Goal: Browse casually: Explore the website without a specific task or goal

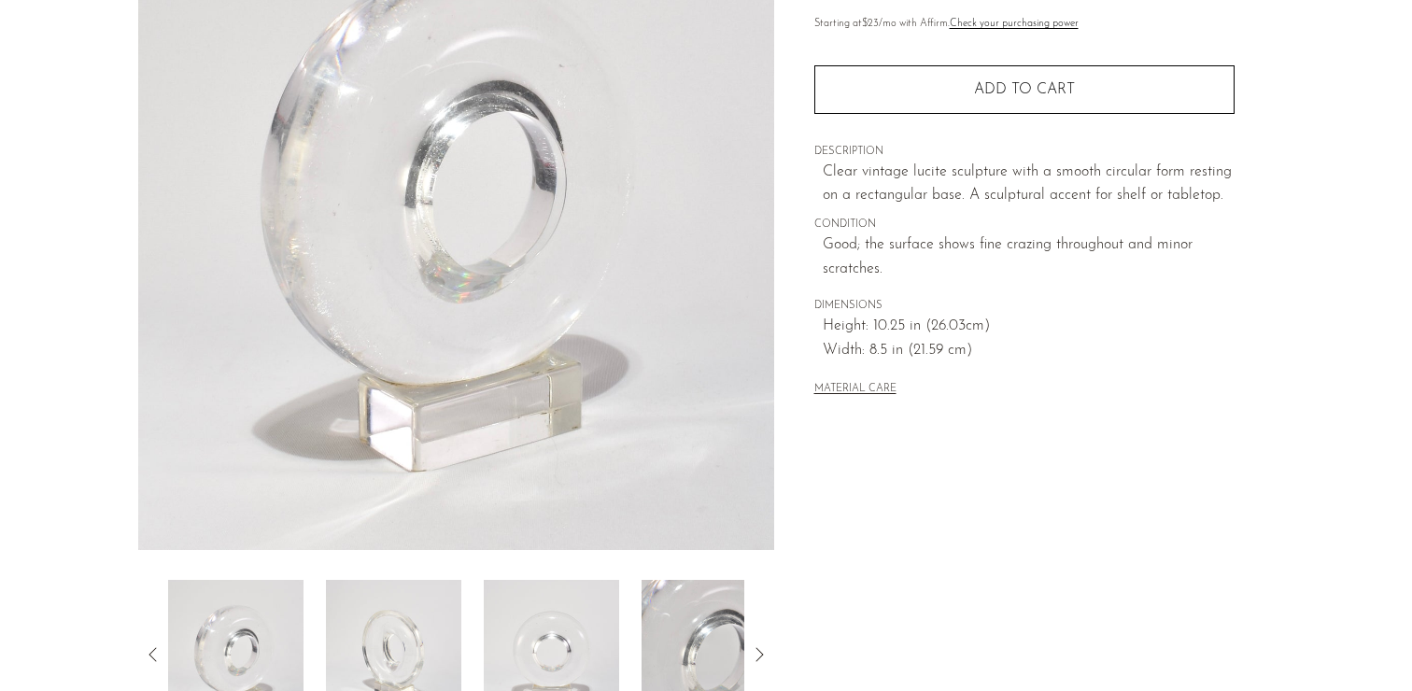
scroll to position [144, 0]
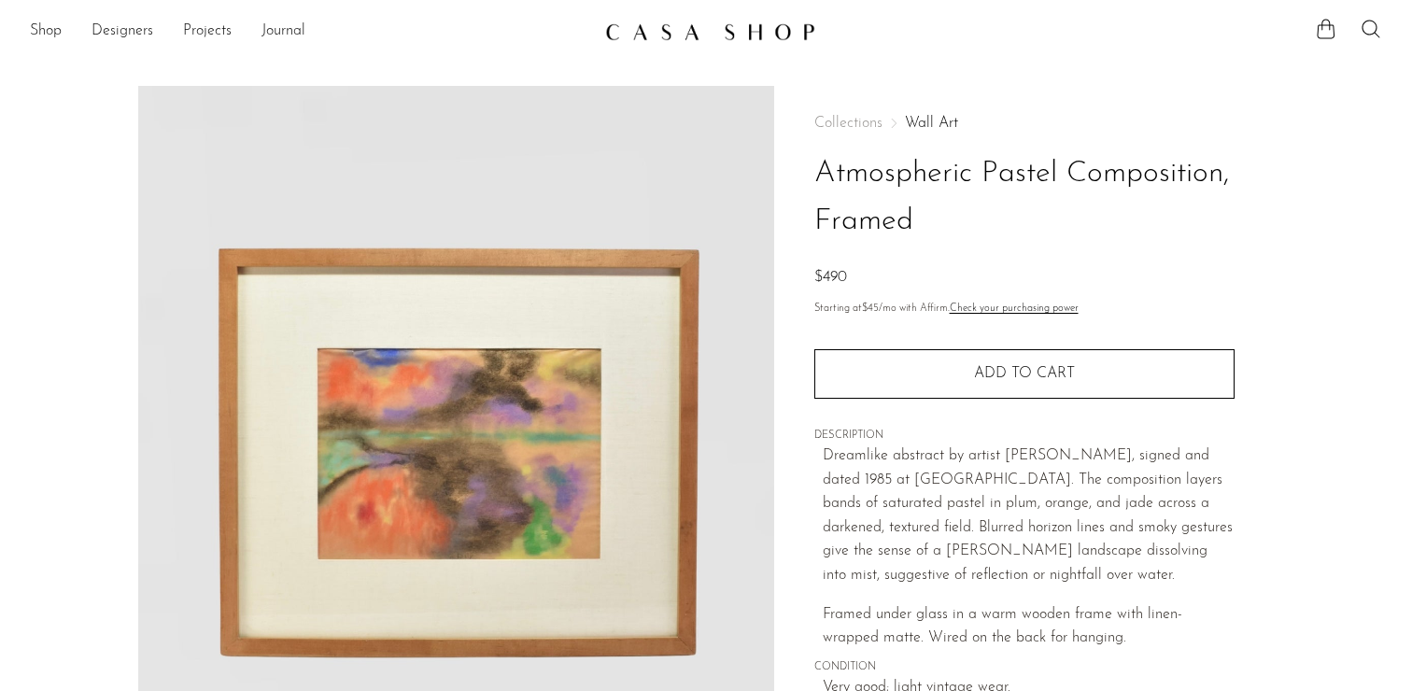
scroll to position [525, 0]
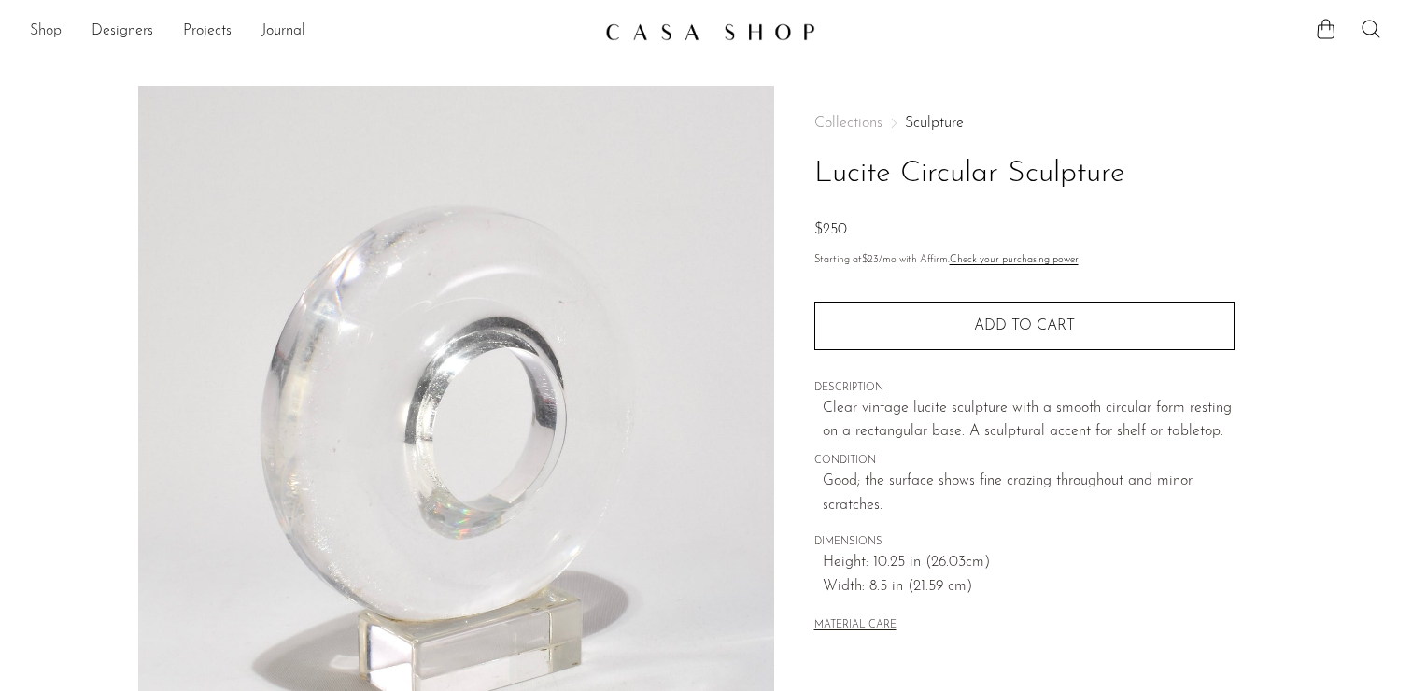
click at [49, 24] on link "Shop" at bounding box center [46, 32] width 32 height 24
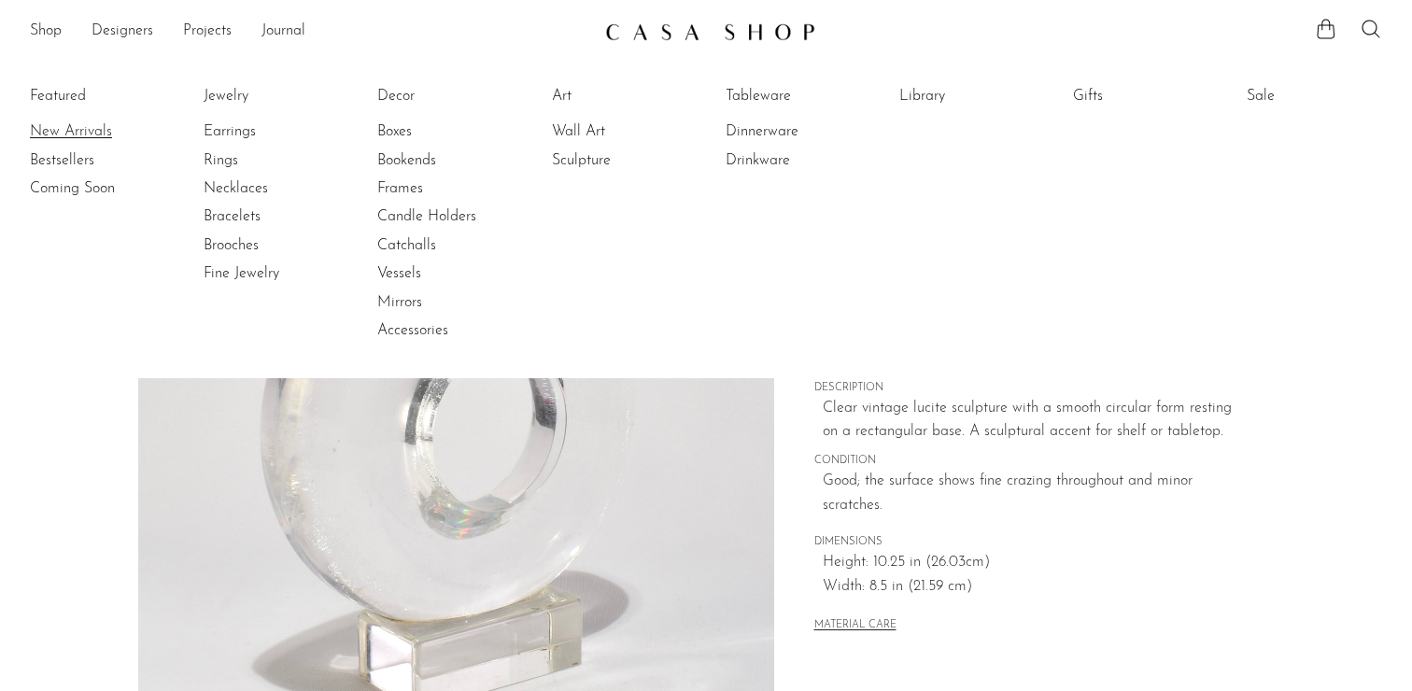
click at [58, 133] on link "New Arrivals" at bounding box center [100, 131] width 140 height 21
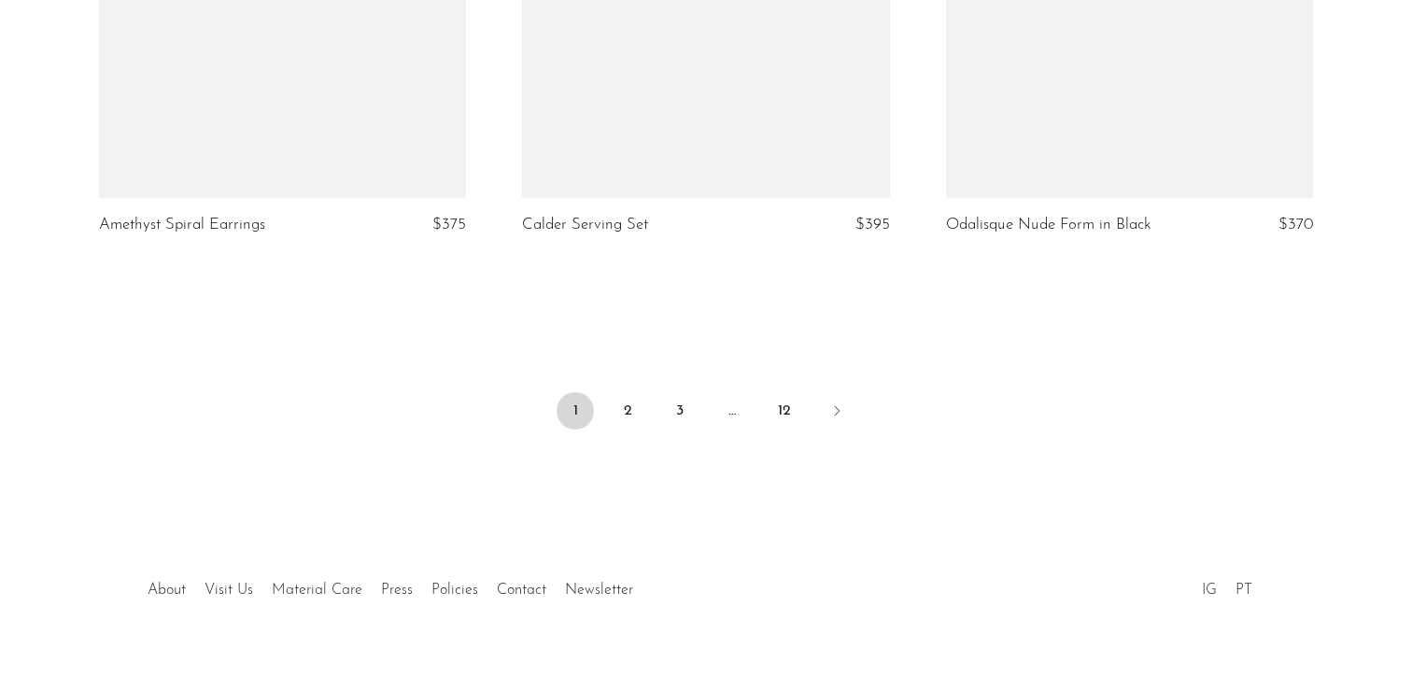
scroll to position [7117, 0]
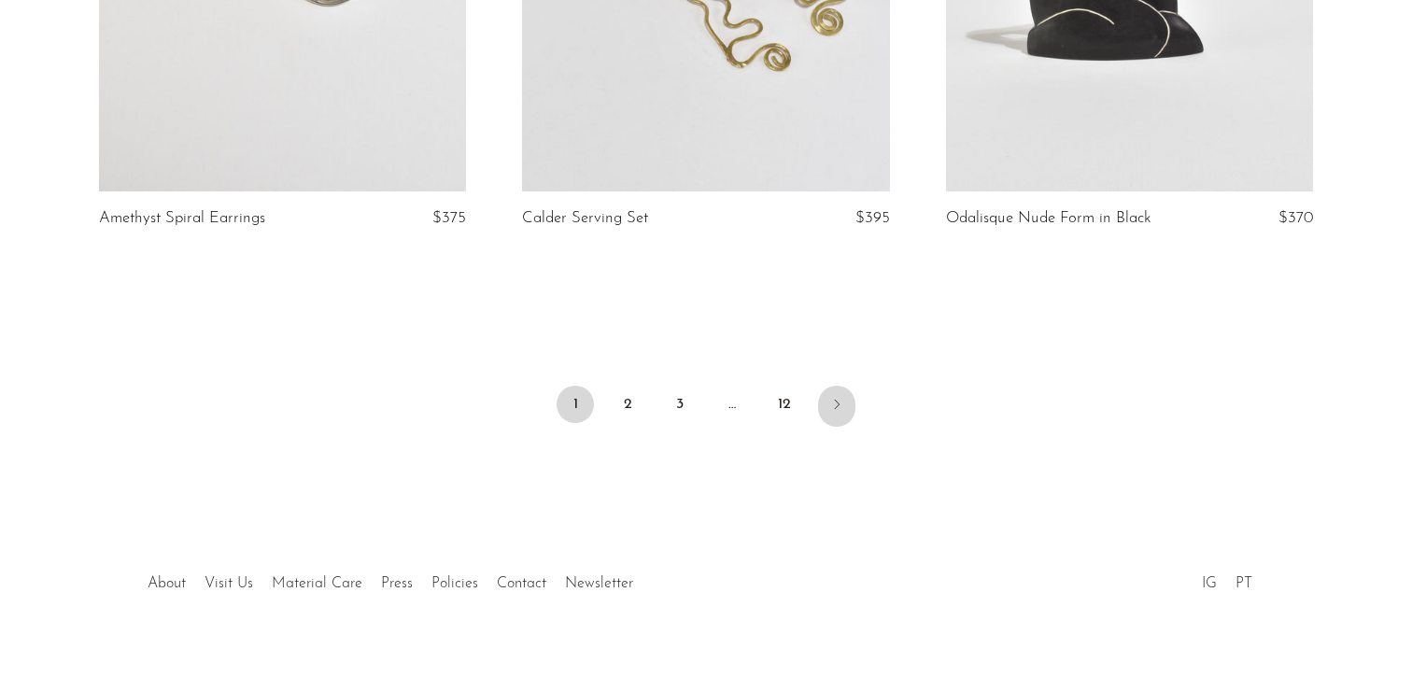
click at [830, 395] on link "Next" at bounding box center [836, 406] width 37 height 41
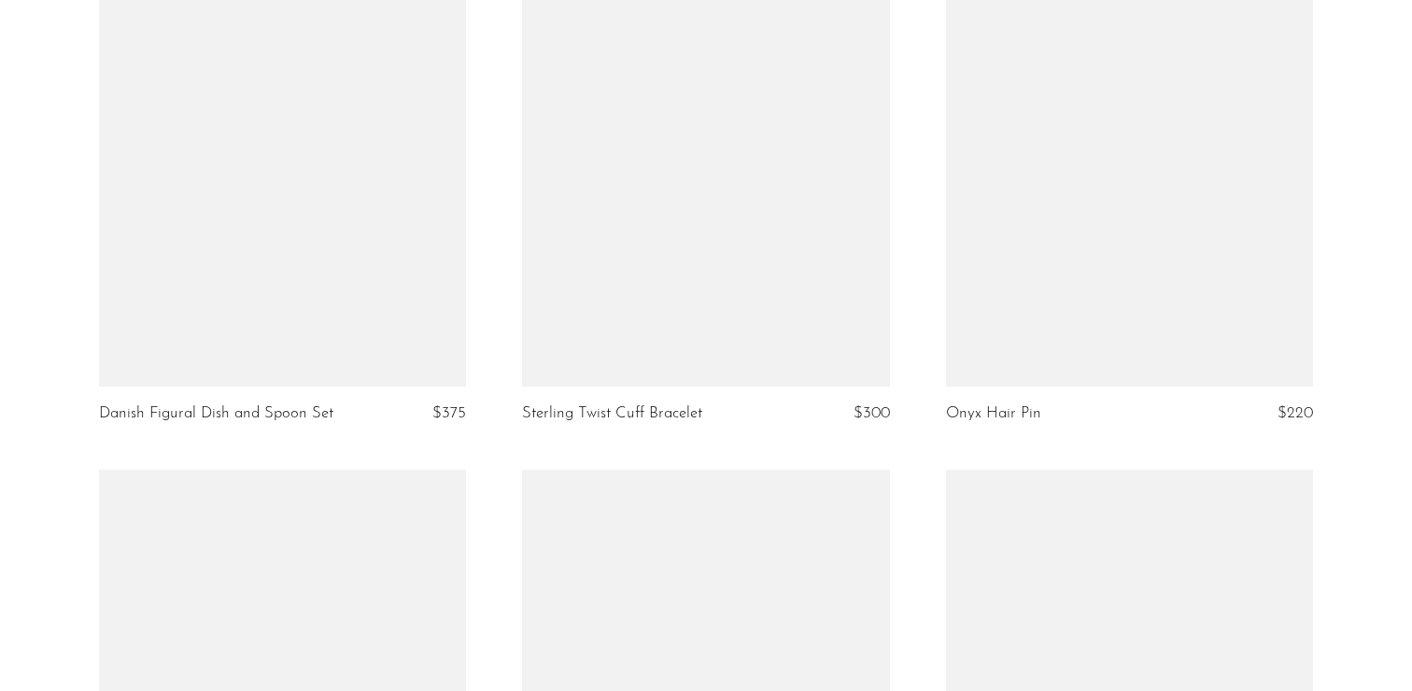
scroll to position [3325, 0]
